Goal: Information Seeking & Learning: Check status

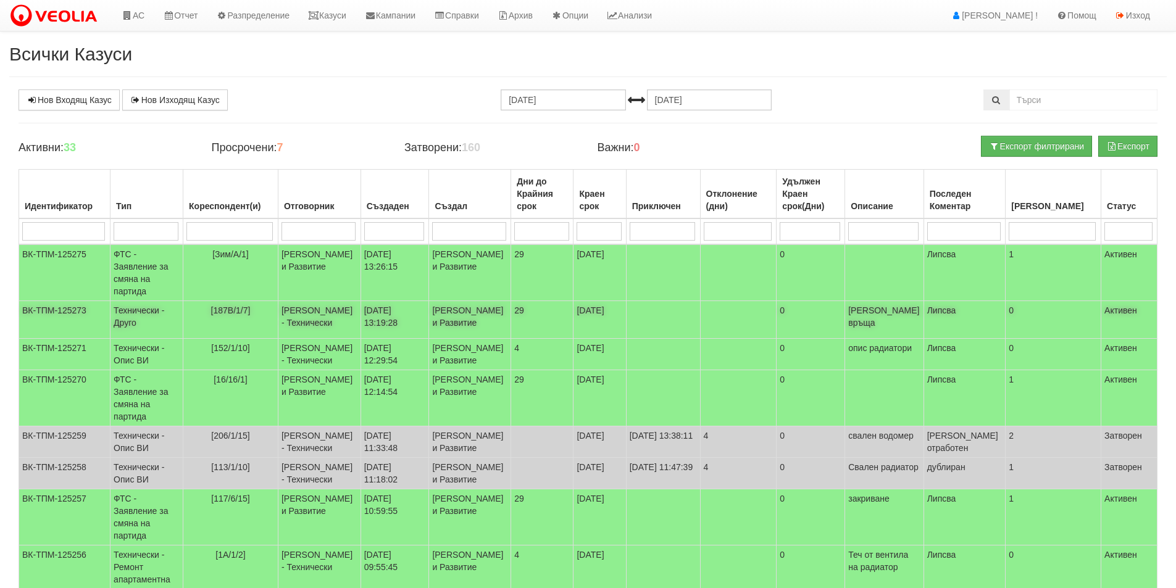
click at [255, 322] on td "[187В/1/7]" at bounding box center [230, 320] width 95 height 38
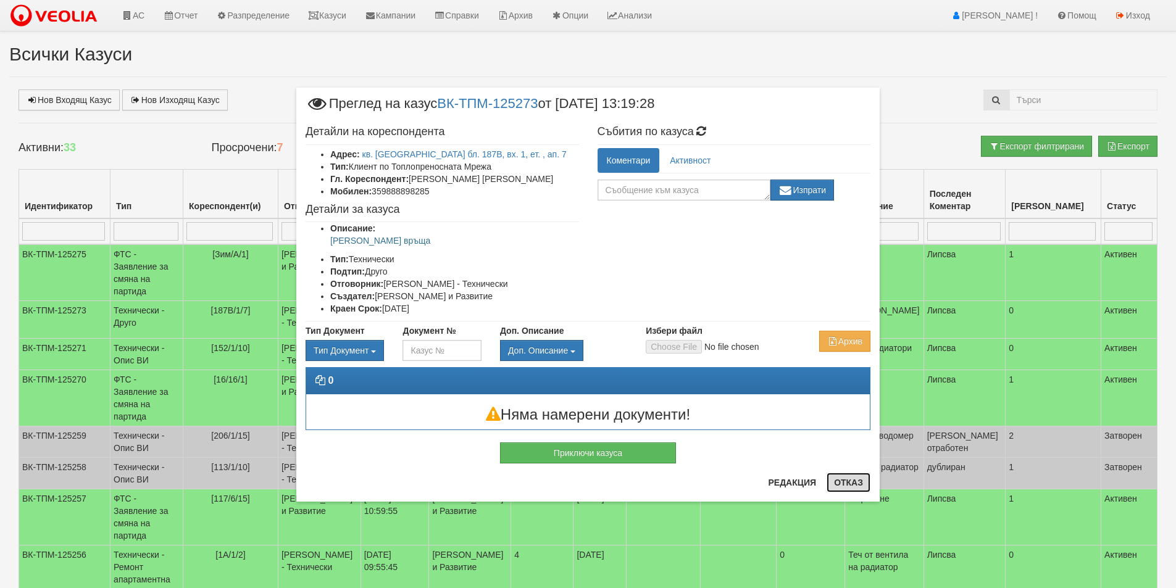
click at [865, 486] on button "Отказ" at bounding box center [848, 483] width 44 height 20
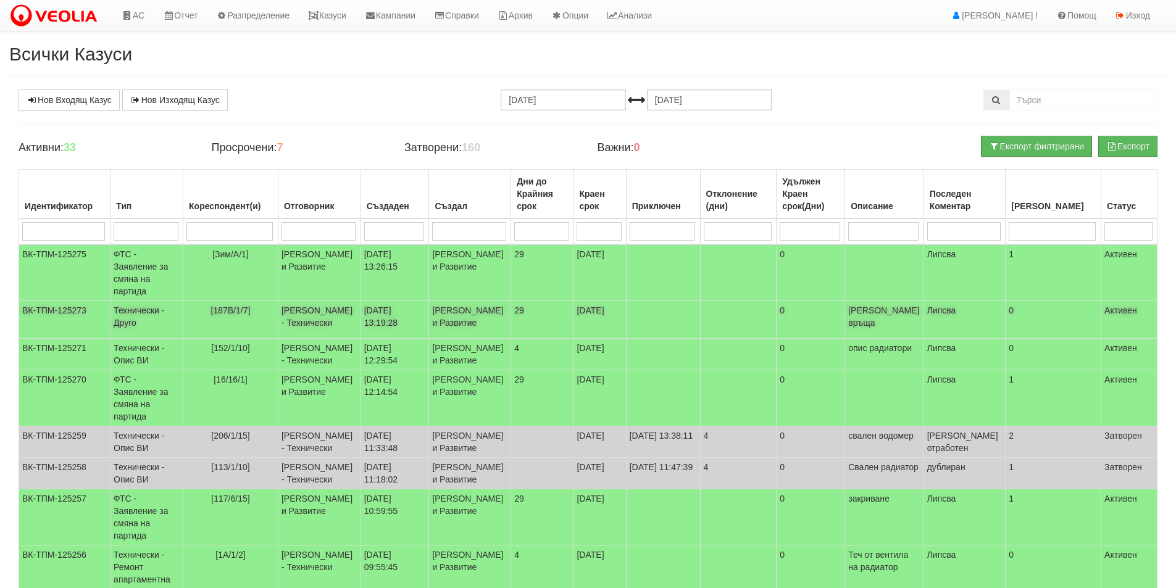
click at [264, 321] on td "[187В/1/7]" at bounding box center [230, 320] width 95 height 38
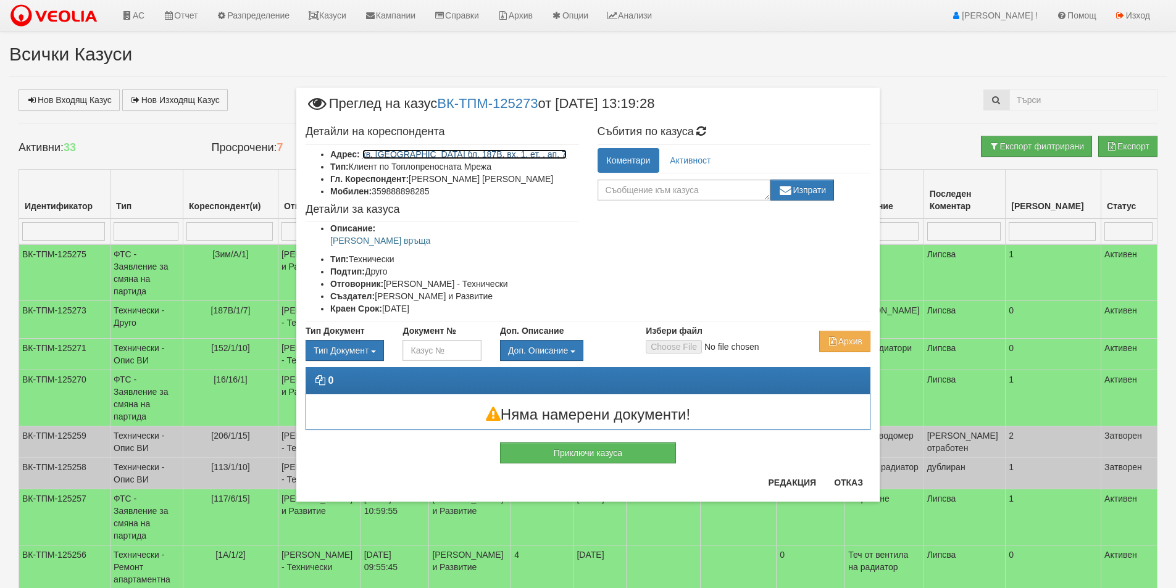
click at [473, 149] on link "кв. Трошево бл. 187В, вх. 1, ет. , ап. 7" at bounding box center [464, 154] width 204 height 10
click at [845, 463] on div "Приключи казуса" at bounding box center [587, 446] width 583 height 33
click at [849, 480] on button "Отказ" at bounding box center [848, 483] width 44 height 20
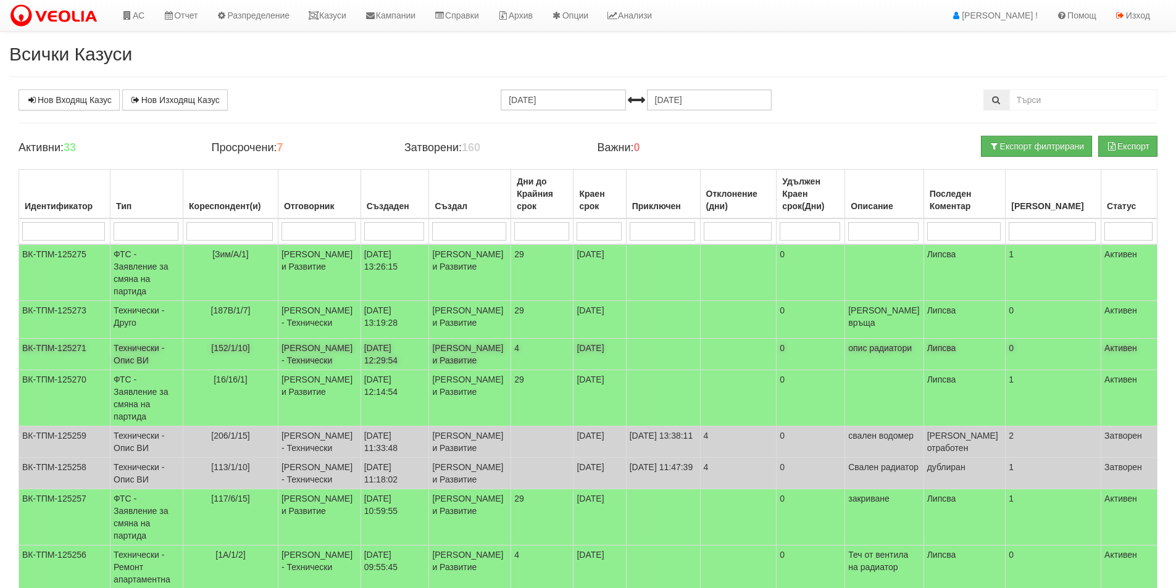
click at [236, 343] on span "[152/1/10]" at bounding box center [230, 348] width 38 height 10
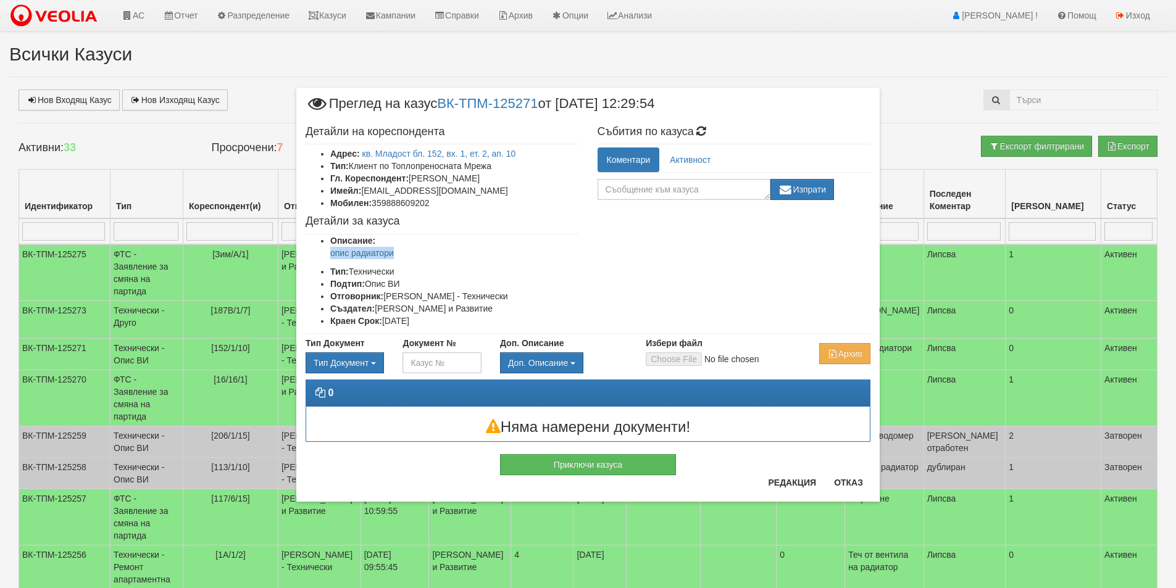
drag, startPoint x: 414, startPoint y: 254, endPoint x: 304, endPoint y: 254, distance: 110.5
click at [304, 254] on div "Детайли на кореспондента Адрес: кв. Младост бл. 152, вх. 1, ет. 2, ап. 10 Тип: …" at bounding box center [442, 227] width 292 height 214
copy p "опис радиатори"
click at [846, 478] on button "Отказ" at bounding box center [848, 483] width 44 height 20
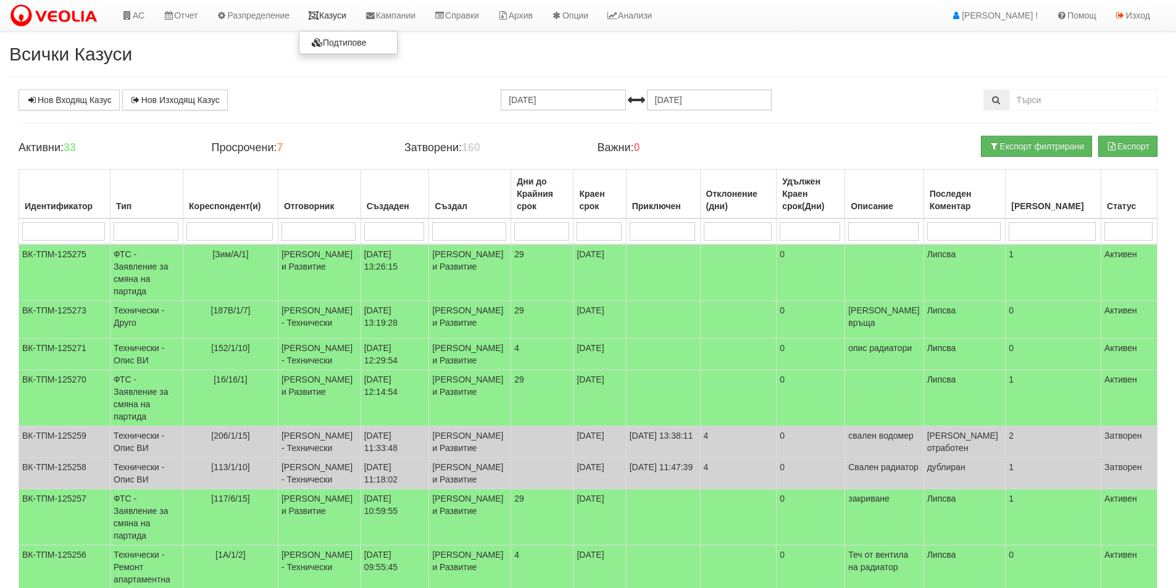
click at [318, 20] on link "Казуси" at bounding box center [327, 15] width 57 height 31
